Goal: Task Accomplishment & Management: Manage account settings

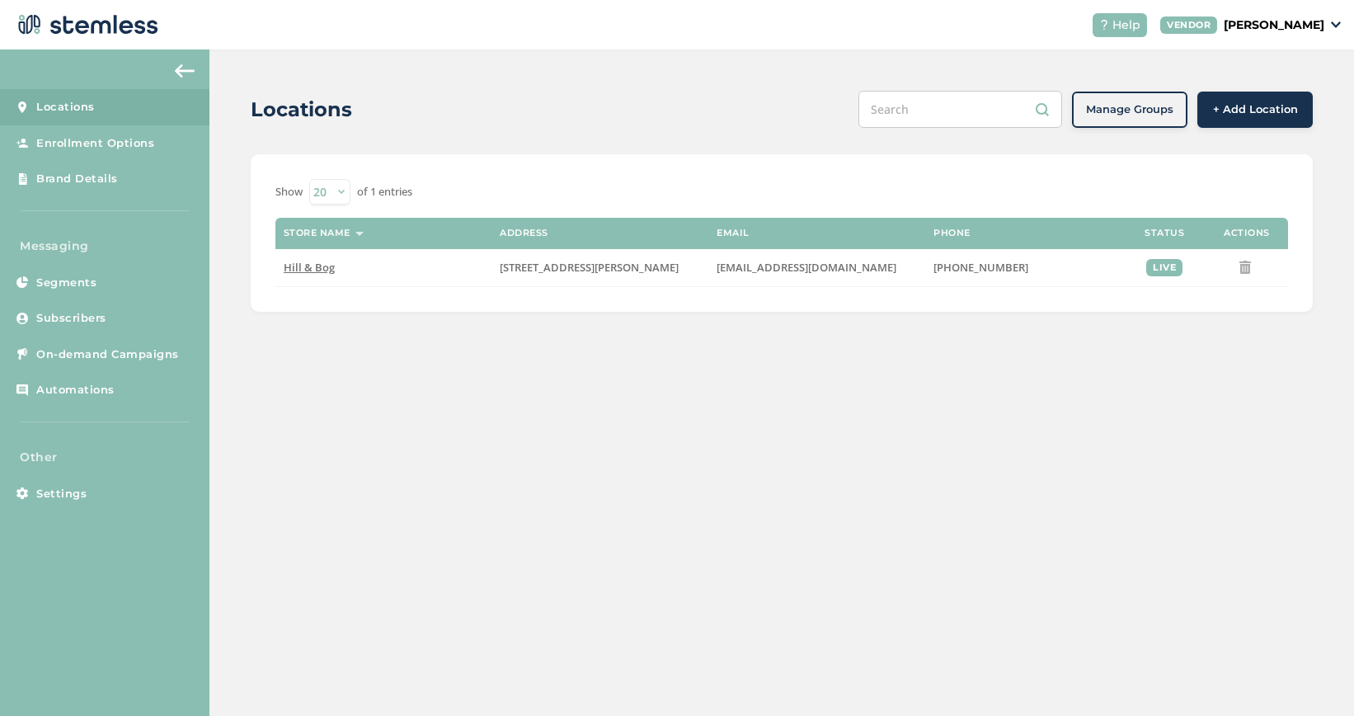
click at [1327, 33] on div "VENDOR [PERSON_NAME]" at bounding box center [1250, 24] width 181 height 17
click at [1287, 89] on link "Profile" at bounding box center [1282, 88] width 81 height 16
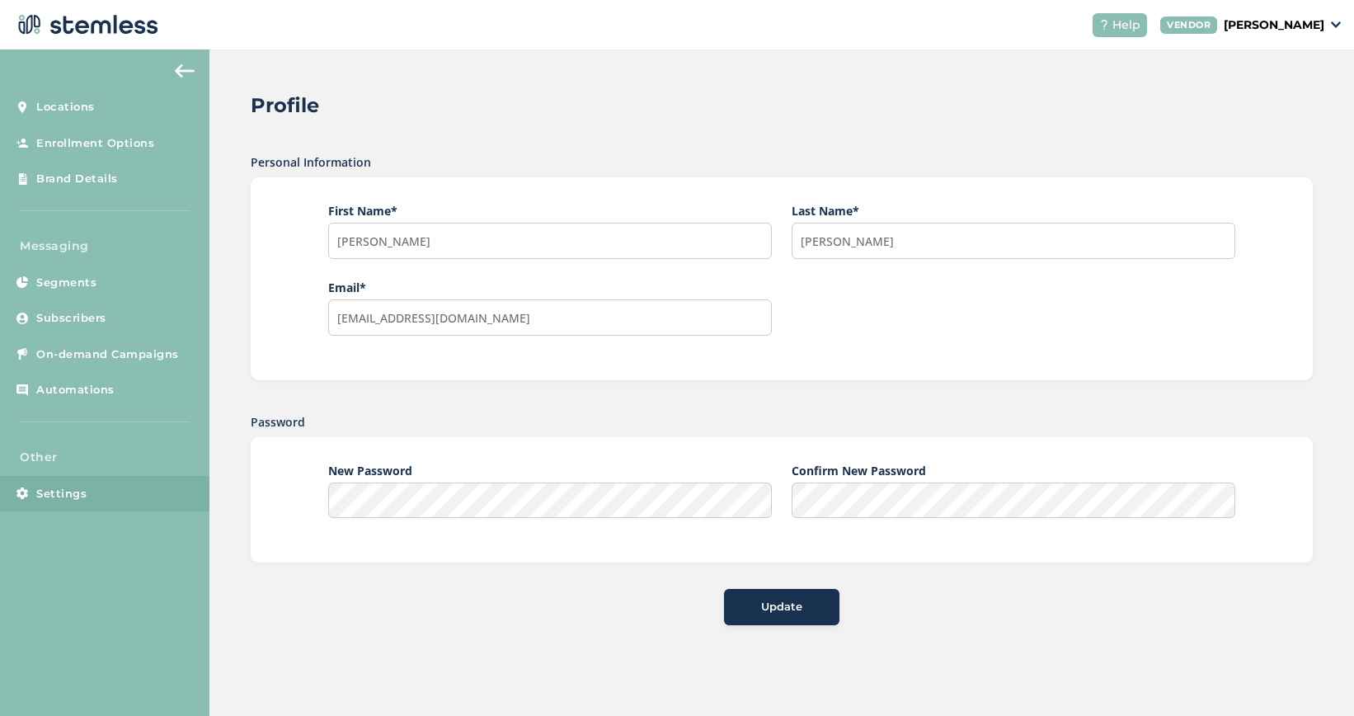
click at [92, 503] on link "Settings" at bounding box center [104, 494] width 209 height 36
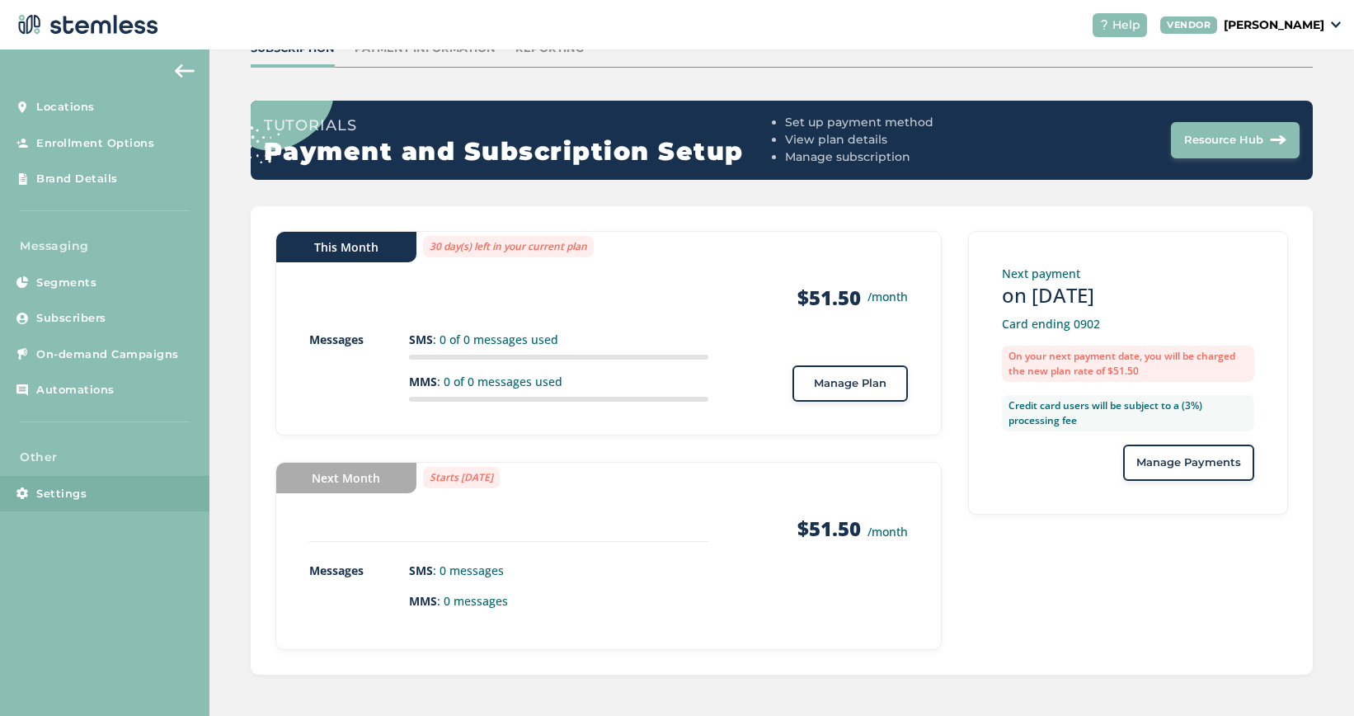
scroll to position [110, 0]
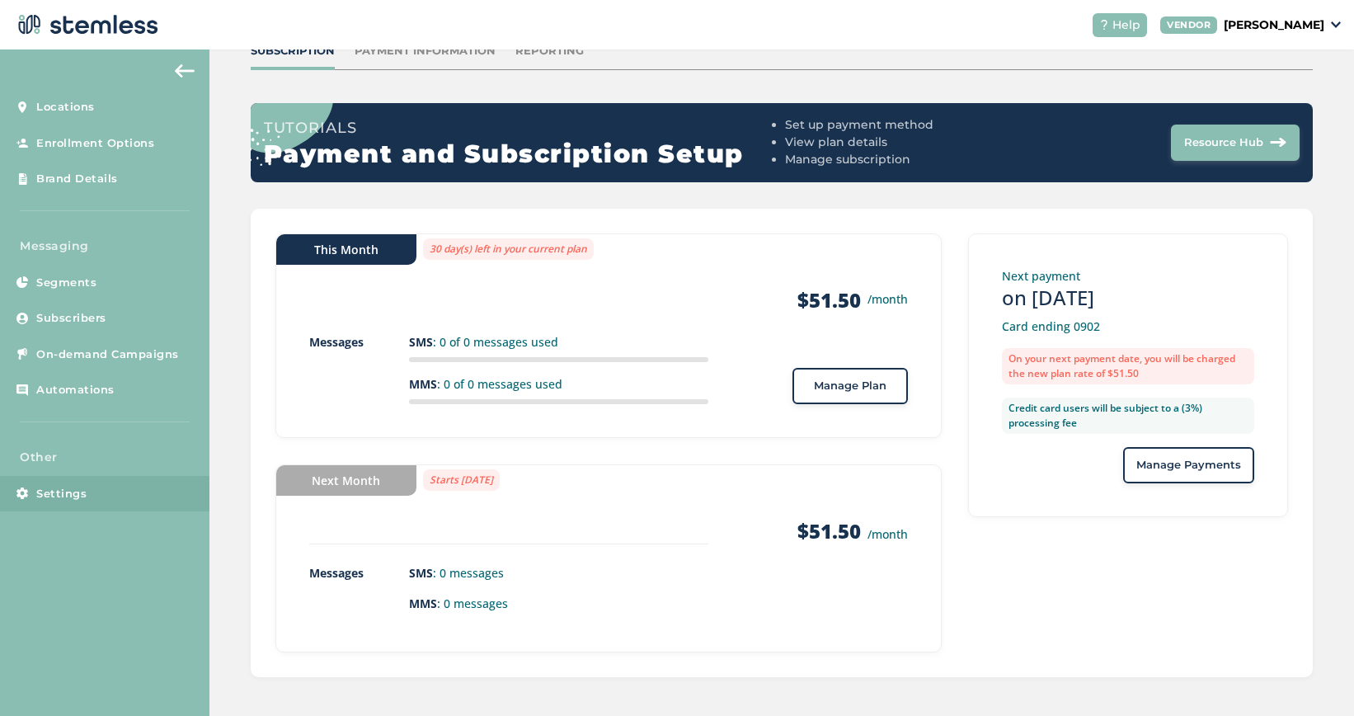
click at [1241, 141] on span "Resource Hub" at bounding box center [1223, 142] width 79 height 16
click at [847, 374] on button "Manage Plan" at bounding box center [849, 386] width 115 height 36
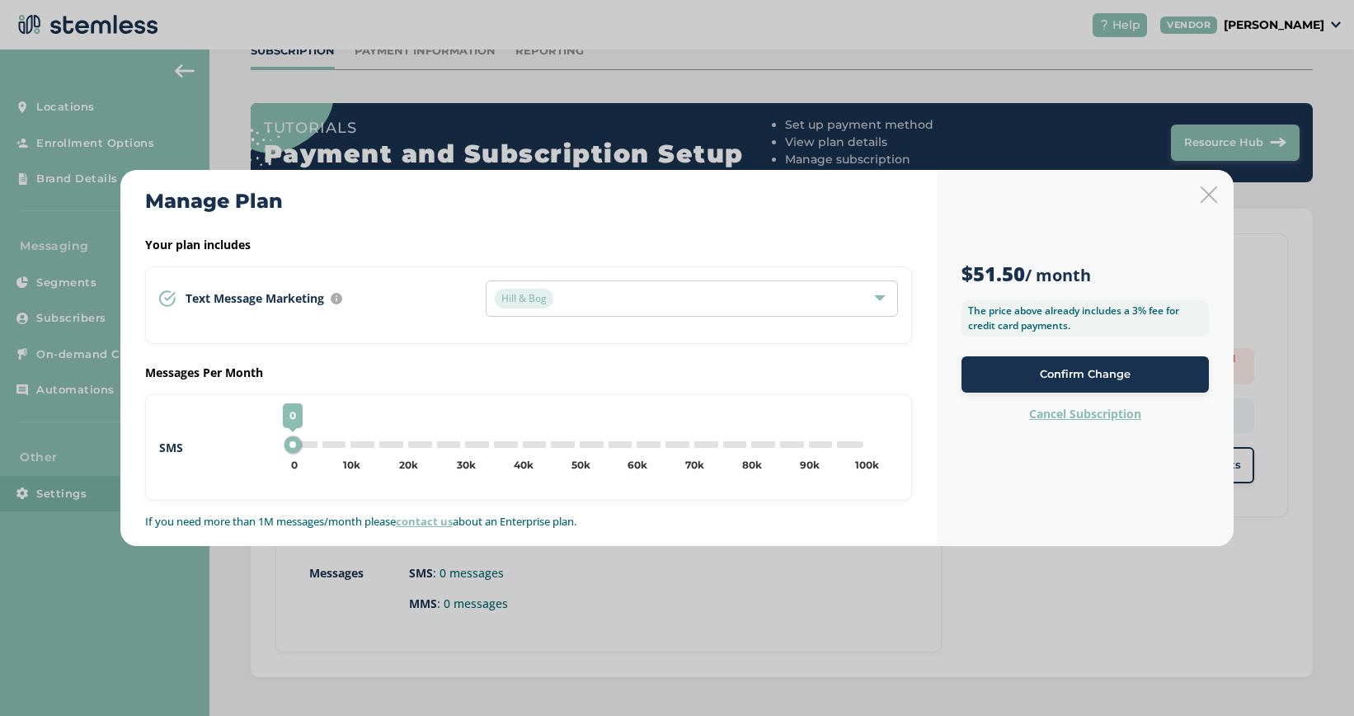
click at [1108, 414] on label "Cancel Subscription" at bounding box center [1085, 414] width 112 height 16
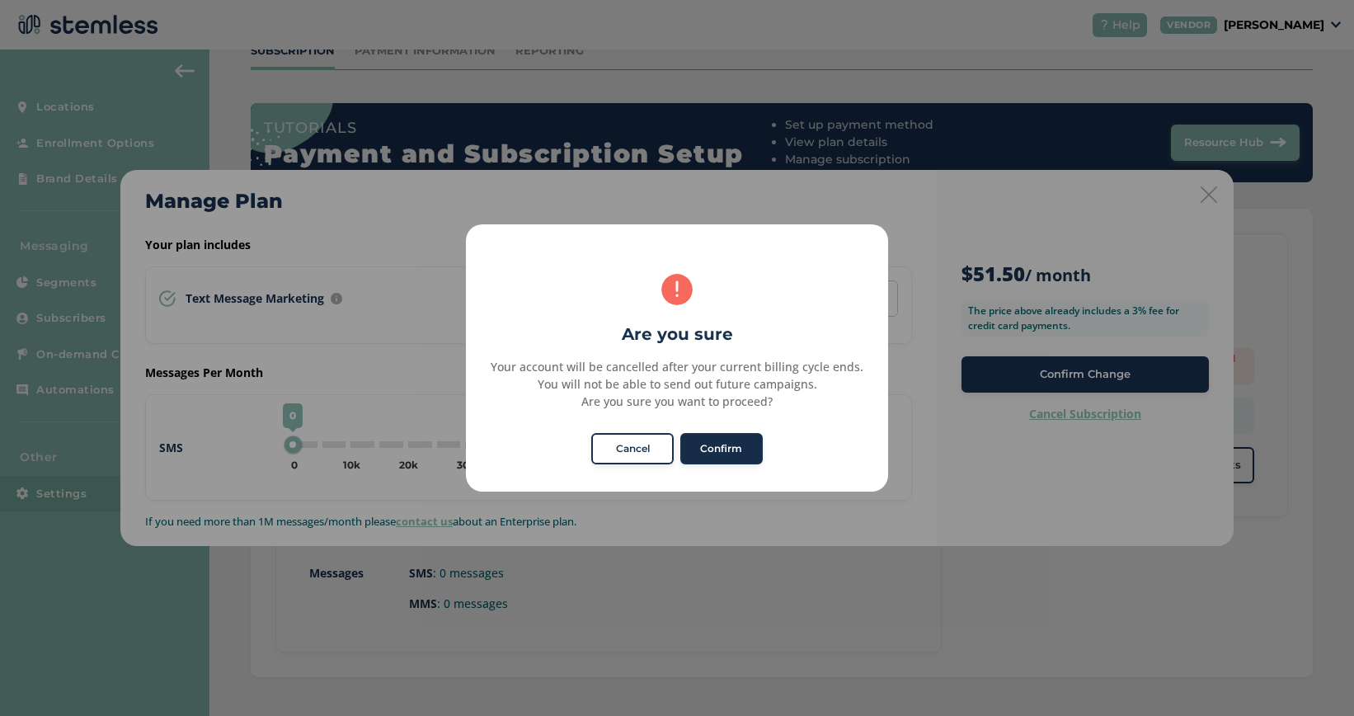
click at [727, 449] on button "Confirm" at bounding box center [721, 448] width 82 height 31
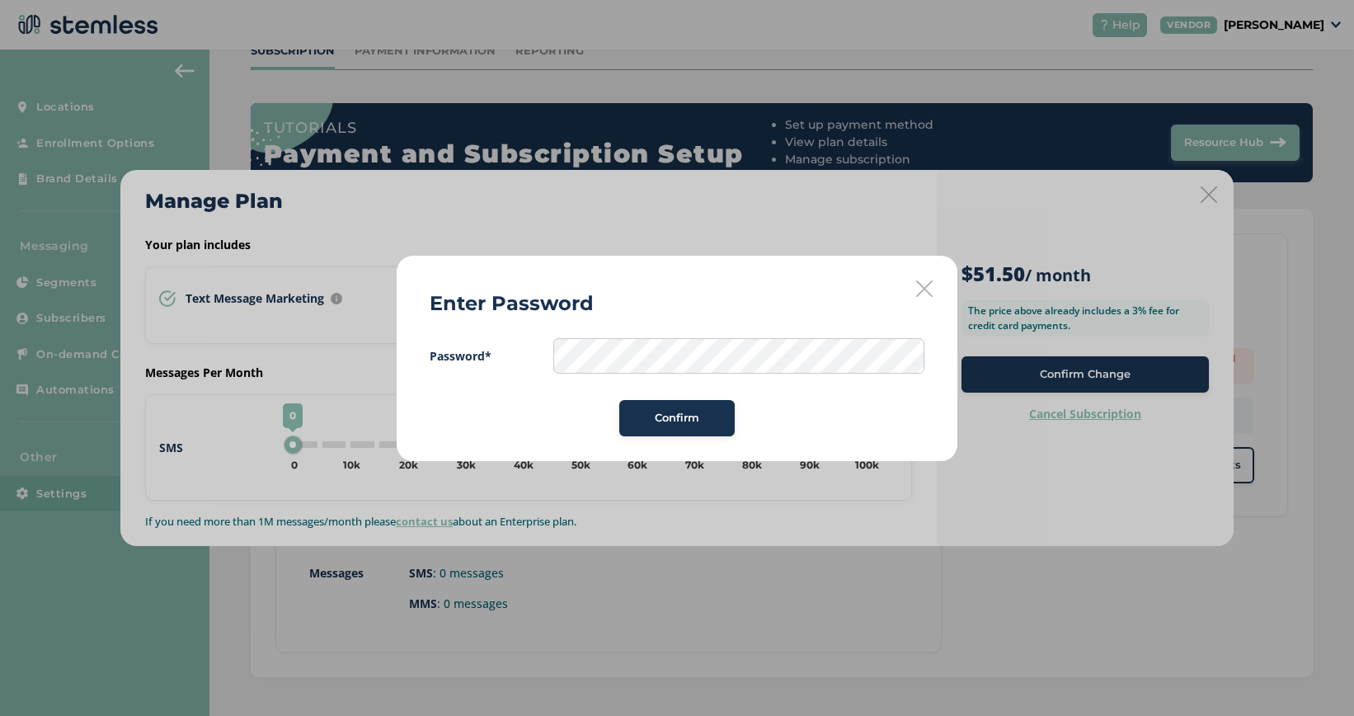
click at [696, 420] on span "Confirm" at bounding box center [677, 418] width 45 height 16
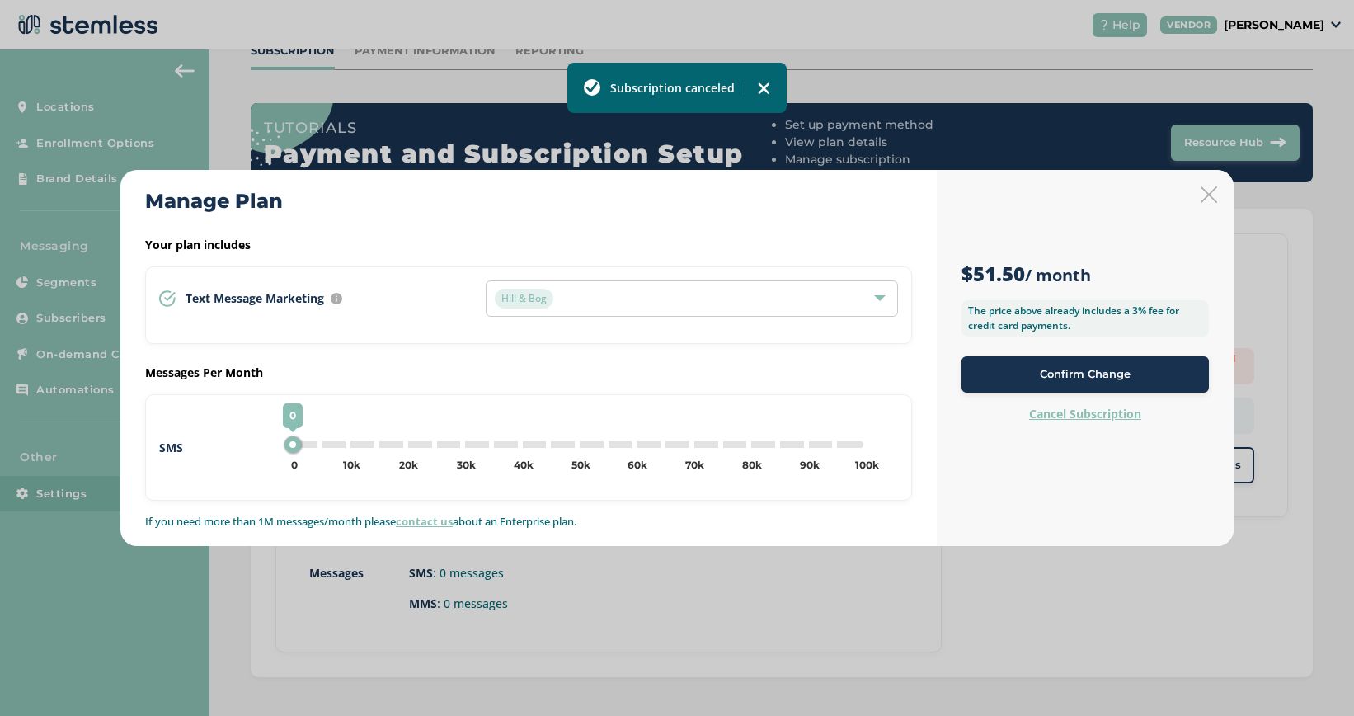
scroll to position [0, 0]
